Goal: Communication & Community: Ask a question

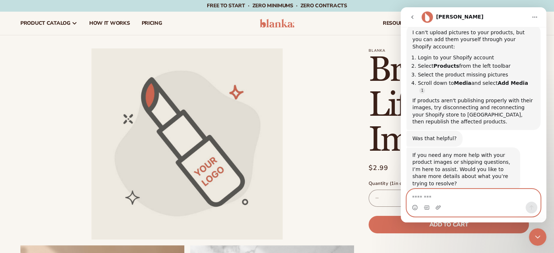
scroll to position [397, 0]
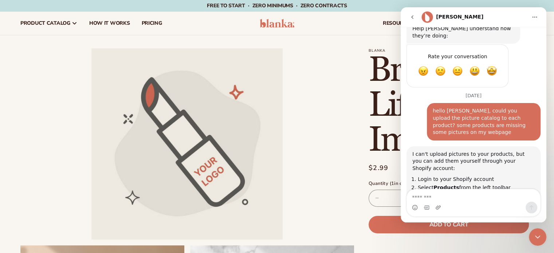
click at [419, 18] on button "go back" at bounding box center [412, 17] width 14 height 14
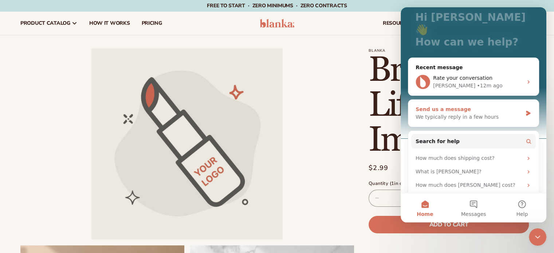
scroll to position [62, 0]
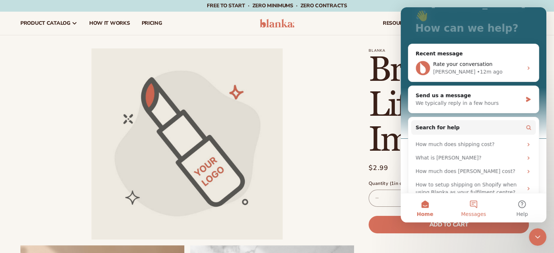
click at [478, 204] on button "Messages" at bounding box center [473, 207] width 48 height 29
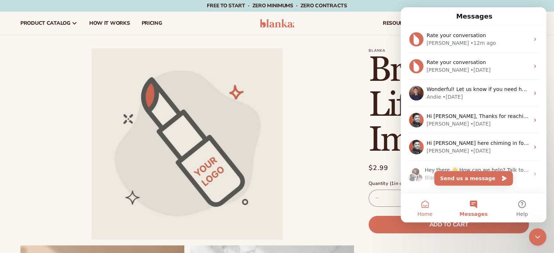
click at [420, 207] on button "Home" at bounding box center [425, 207] width 48 height 29
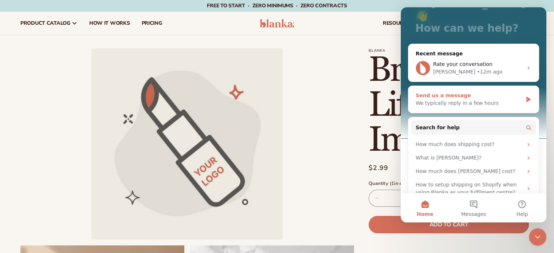
click at [505, 99] on div "We typically reply in a few hours" at bounding box center [469, 103] width 107 height 8
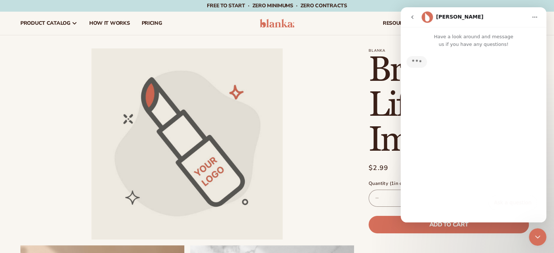
scroll to position [0, 0]
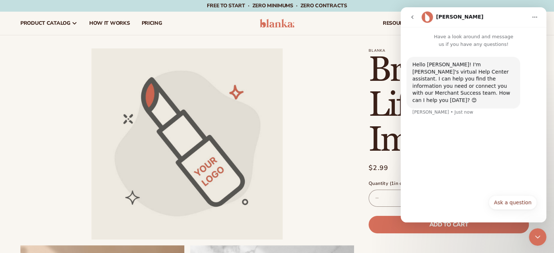
click at [408, 19] on button "go back" at bounding box center [412, 17] width 14 height 14
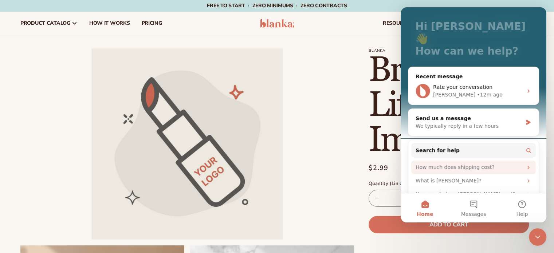
scroll to position [62, 0]
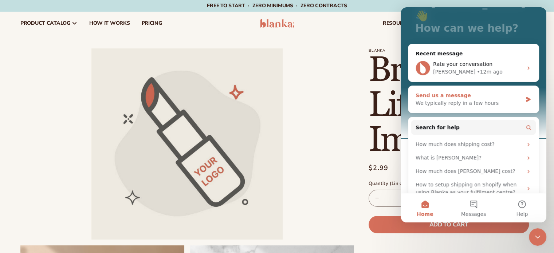
click at [471, 99] on div "We typically reply in a few hours" at bounding box center [469, 103] width 107 height 8
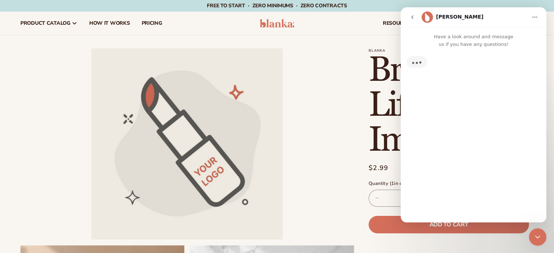
scroll to position [0, 0]
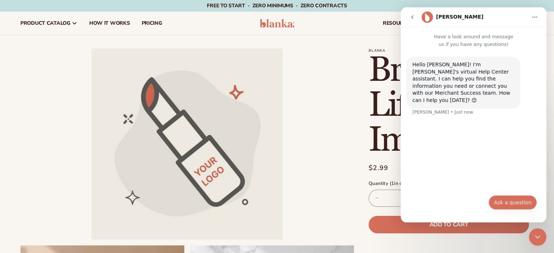
click at [508, 205] on button "Ask a question" at bounding box center [513, 202] width 48 height 15
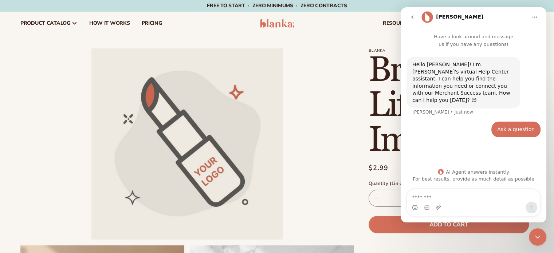
click at [429, 194] on textarea "Message…" at bounding box center [473, 195] width 133 height 12
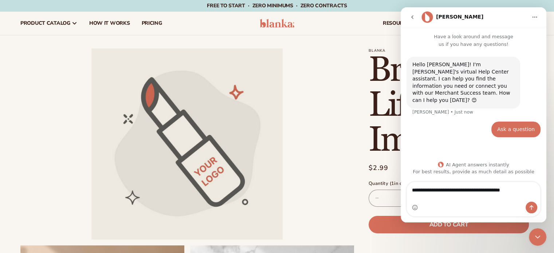
type textarea "**********"
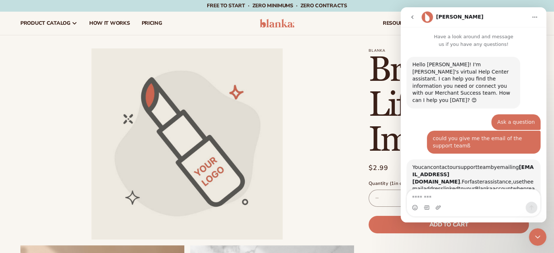
scroll to position [91, 0]
